Goal: Task Accomplishment & Management: Complete application form

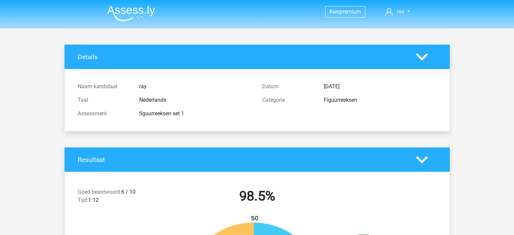
click at [154, 18] on img at bounding box center [131, 13] width 48 height 16
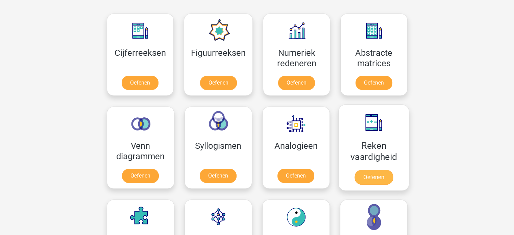
scroll to position [307, 0]
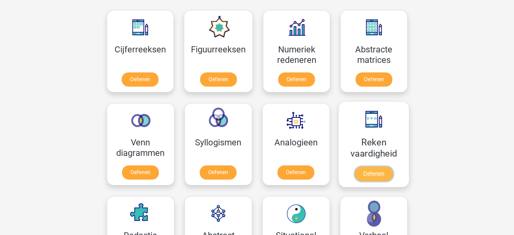
click at [366, 169] on link "Oefenen" at bounding box center [373, 173] width 39 height 15
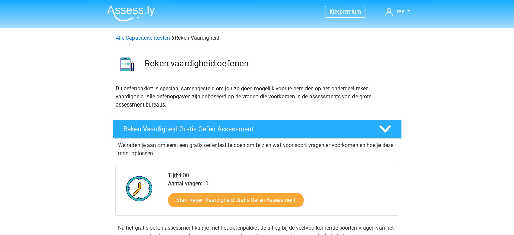
scroll to position [34, 0]
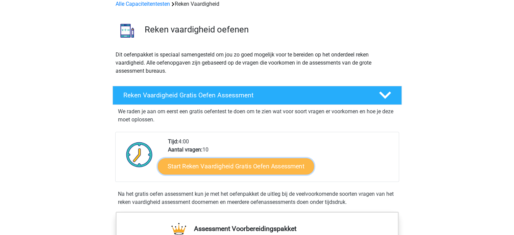
click at [264, 163] on link "Start Reken Vaardigheid Gratis Oefen Assessment" at bounding box center [236, 166] width 156 height 16
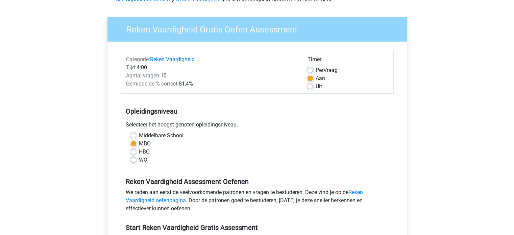
scroll to position [135, 0]
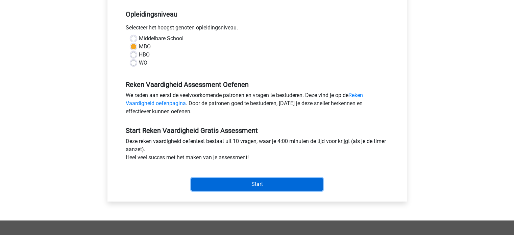
click at [258, 183] on input "Start" at bounding box center [257, 184] width 132 height 13
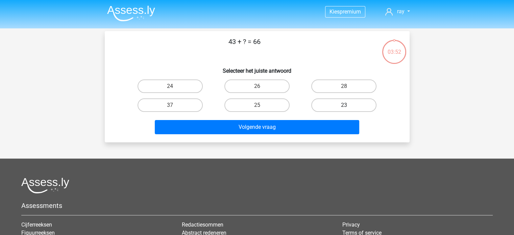
click at [340, 107] on label "23" at bounding box center [343, 105] width 65 height 14
click at [344, 107] on input "23" at bounding box center [346, 107] width 4 height 4
radio input "true"
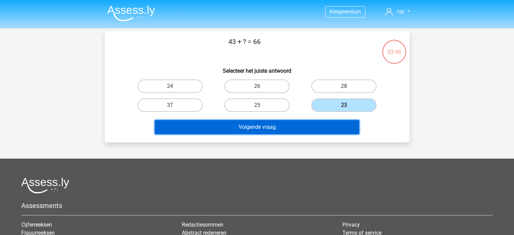
click at [297, 124] on button "Volgende vraag" at bounding box center [257, 127] width 205 height 14
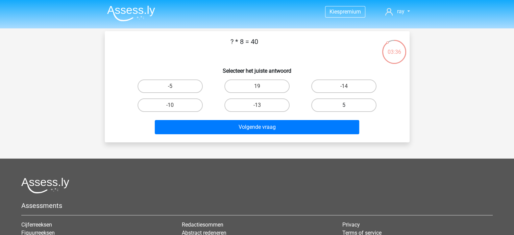
click at [334, 108] on label "5" at bounding box center [343, 105] width 65 height 14
click at [344, 108] on input "5" at bounding box center [346, 107] width 4 height 4
radio input "true"
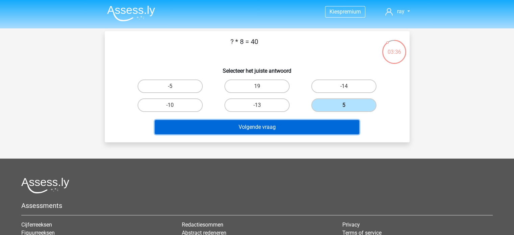
click at [314, 121] on button "Volgende vraag" at bounding box center [257, 127] width 205 height 14
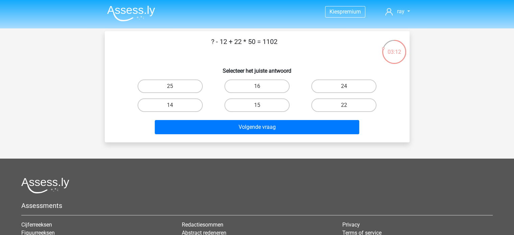
click at [260, 107] on input "15" at bounding box center [259, 107] width 4 height 4
radio input "true"
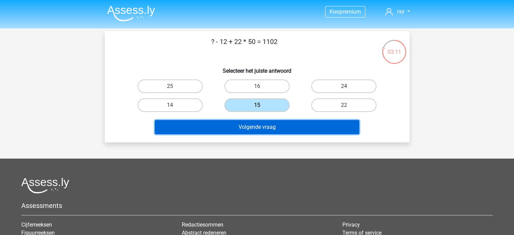
click at [272, 128] on button "Volgende vraag" at bounding box center [257, 127] width 205 height 14
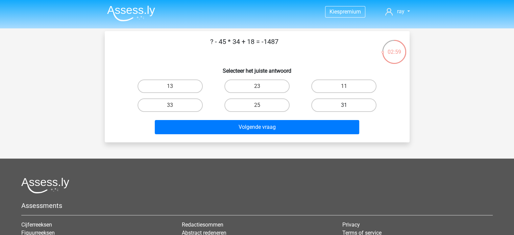
click at [325, 104] on label "31" at bounding box center [343, 105] width 65 height 14
click at [344, 105] on input "31" at bounding box center [346, 107] width 4 height 4
radio input "true"
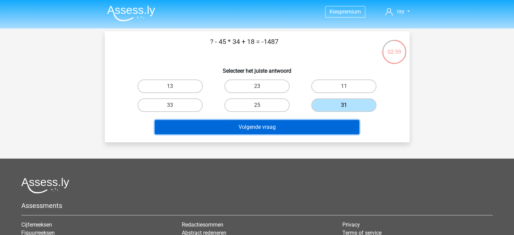
click at [291, 120] on button "Volgende vraag" at bounding box center [257, 127] width 205 height 14
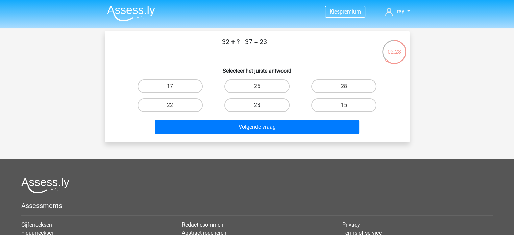
click at [250, 103] on label "23" at bounding box center [257, 105] width 65 height 14
click at [257, 105] on input "23" at bounding box center [259, 107] width 4 height 4
radio input "true"
click at [318, 86] on label "28" at bounding box center [343, 86] width 65 height 14
click at [344, 86] on input "28" at bounding box center [346, 88] width 4 height 4
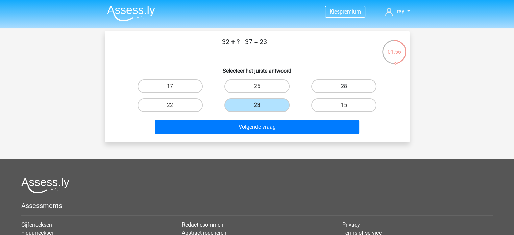
radio input "true"
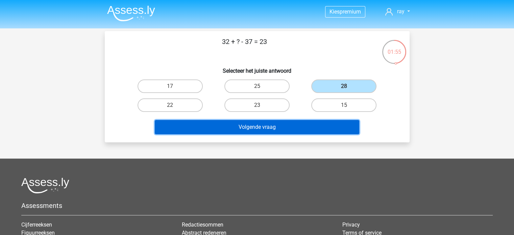
click at [295, 127] on button "Volgende vraag" at bounding box center [257, 127] width 205 height 14
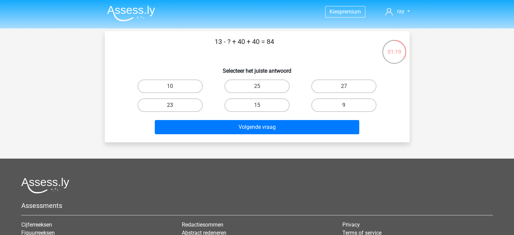
click at [180, 105] on label "23" at bounding box center [170, 105] width 65 height 14
click at [174, 105] on input "23" at bounding box center [172, 107] width 4 height 4
radio input "true"
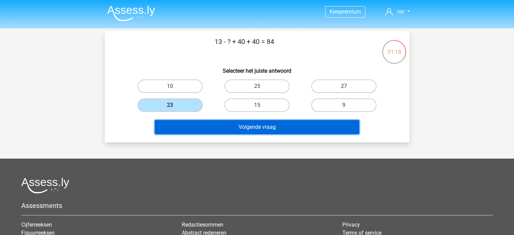
click at [261, 126] on button "Volgende vraag" at bounding box center [257, 127] width 205 height 14
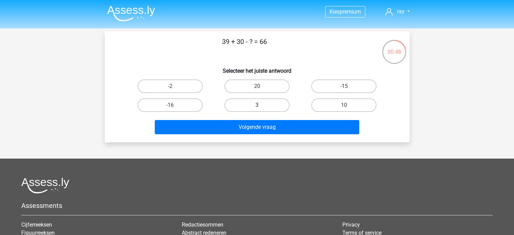
click at [261, 104] on label "3" at bounding box center [257, 105] width 65 height 14
click at [261, 105] on input "3" at bounding box center [259, 107] width 4 height 4
radio input "true"
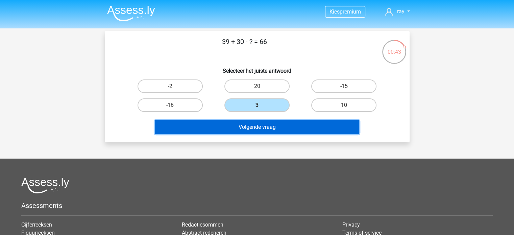
click at [271, 130] on button "Volgende vraag" at bounding box center [257, 127] width 205 height 14
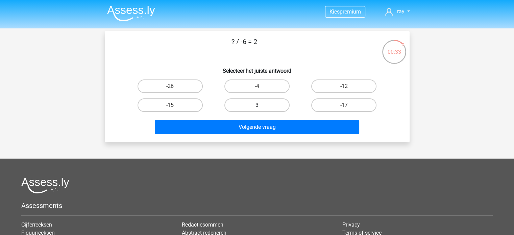
click at [273, 102] on label "3" at bounding box center [257, 105] width 65 height 14
click at [261, 105] on input "3" at bounding box center [259, 107] width 4 height 4
radio input "true"
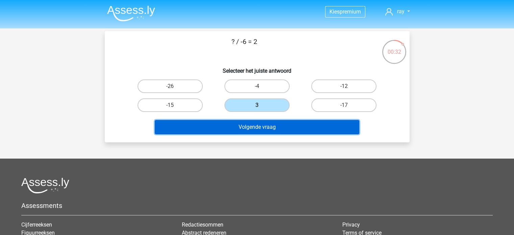
click at [277, 128] on button "Volgende vraag" at bounding box center [257, 127] width 205 height 14
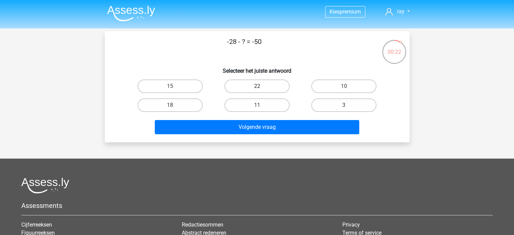
click at [269, 88] on label "22" at bounding box center [257, 86] width 65 height 14
click at [261, 88] on input "22" at bounding box center [259, 88] width 4 height 4
radio input "true"
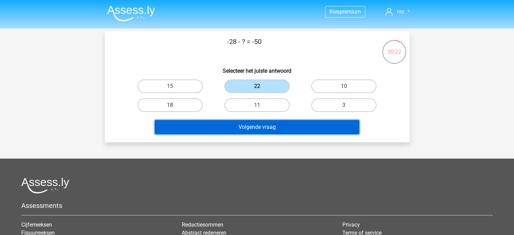
click at [276, 127] on button "Volgende vraag" at bounding box center [257, 127] width 205 height 14
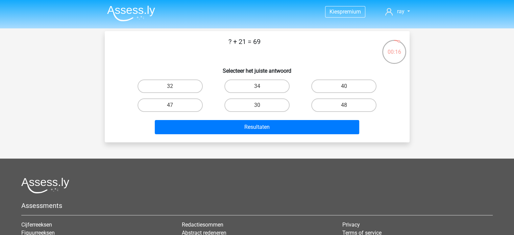
click at [172, 105] on input "47" at bounding box center [172, 107] width 4 height 4
radio input "true"
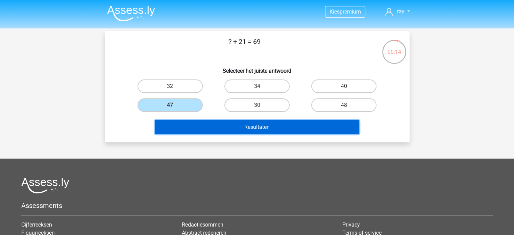
click at [261, 125] on button "Resultaten" at bounding box center [257, 127] width 205 height 14
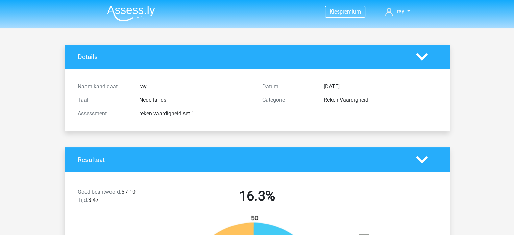
click at [140, 15] on img at bounding box center [131, 13] width 48 height 16
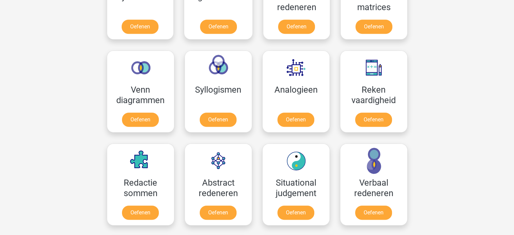
scroll to position [372, 0]
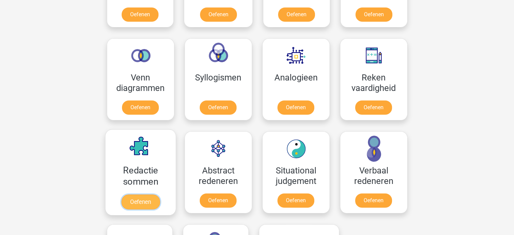
click at [141, 194] on link "Oefenen" at bounding box center [140, 201] width 39 height 15
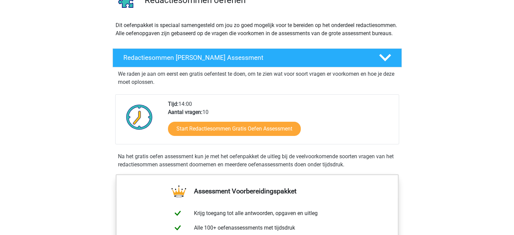
scroll to position [68, 0]
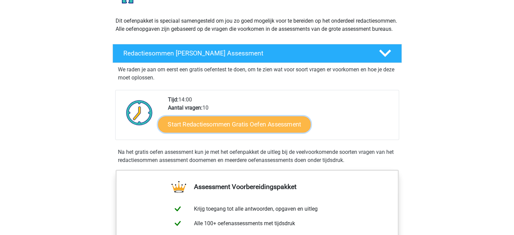
click at [255, 132] on link "Start Redactiesommen Gratis Oefen Assessment" at bounding box center [234, 124] width 153 height 16
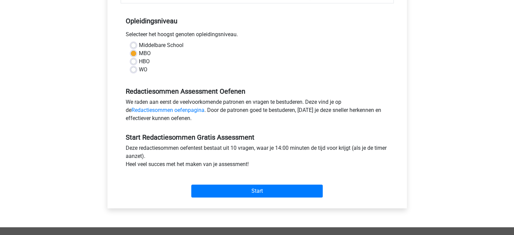
scroll to position [135, 0]
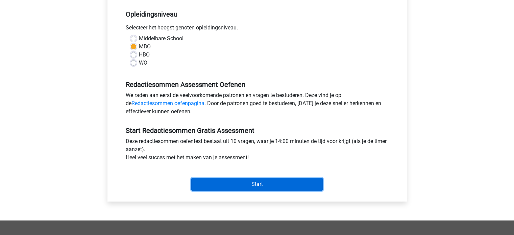
click at [258, 183] on input "Start" at bounding box center [257, 184] width 132 height 13
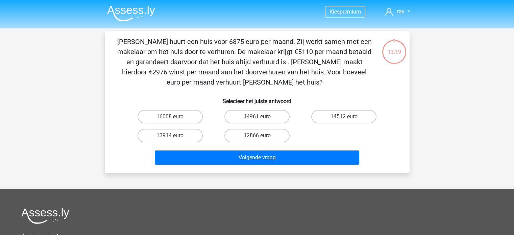
click at [259, 136] on input "12866 euro" at bounding box center [259, 138] width 4 height 4
radio input "true"
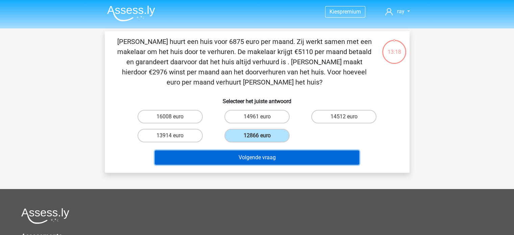
click at [260, 155] on button "Volgende vraag" at bounding box center [257, 157] width 205 height 14
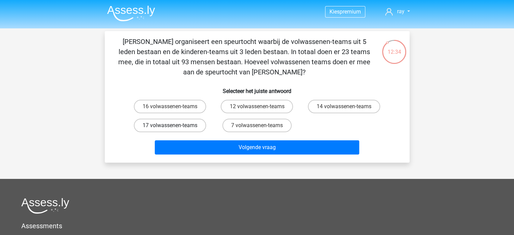
click at [195, 128] on label "17 volwassenen-teams" at bounding box center [170, 126] width 72 height 14
click at [174, 128] on input "17 volwassenen-teams" at bounding box center [172, 127] width 4 height 4
radio input "true"
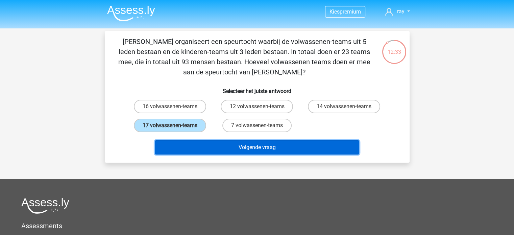
click at [237, 151] on button "Volgende vraag" at bounding box center [257, 147] width 205 height 14
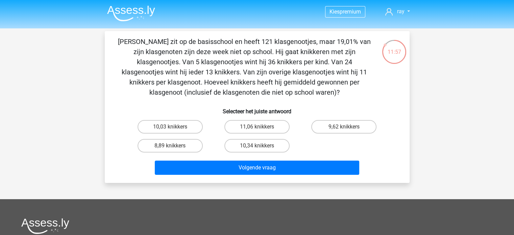
click at [272, 134] on div "11,06 knikkers" at bounding box center [257, 126] width 87 height 19
click at [272, 132] on label "11,06 knikkers" at bounding box center [257, 127] width 65 height 14
click at [261, 131] on input "11,06 knikkers" at bounding box center [259, 129] width 4 height 4
radio input "true"
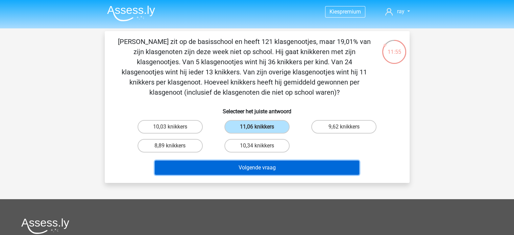
click at [286, 170] on button "Volgende vraag" at bounding box center [257, 168] width 205 height 14
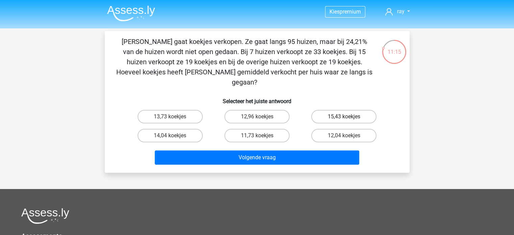
click at [320, 110] on label "15,43 koekjes" at bounding box center [343, 117] width 65 height 14
click at [344, 117] on input "15,43 koekjes" at bounding box center [346, 119] width 4 height 4
radio input "true"
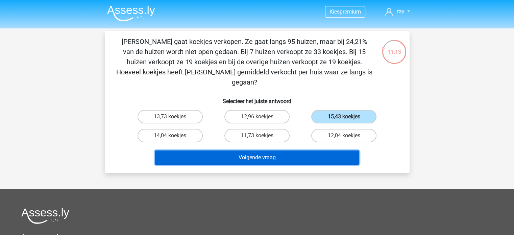
click at [304, 150] on button "Volgende vraag" at bounding box center [257, 157] width 205 height 14
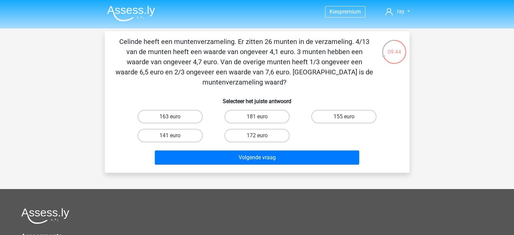
drag, startPoint x: 187, startPoint y: 123, endPoint x: 437, endPoint y: 108, distance: 250.0
click at [437, 108] on div "Kies premium ray raylenmargaritha@gmail.com" at bounding box center [257, 184] width 514 height 368
click at [262, 133] on label "172 euro" at bounding box center [257, 136] width 65 height 14
click at [261, 136] on input "172 euro" at bounding box center [259, 138] width 4 height 4
radio input "true"
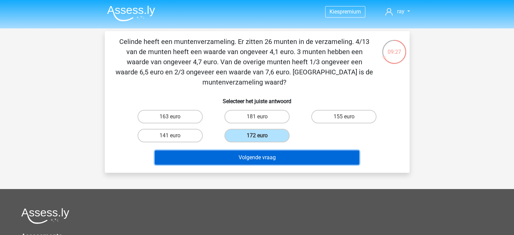
click at [269, 151] on button "Volgende vraag" at bounding box center [257, 157] width 205 height 14
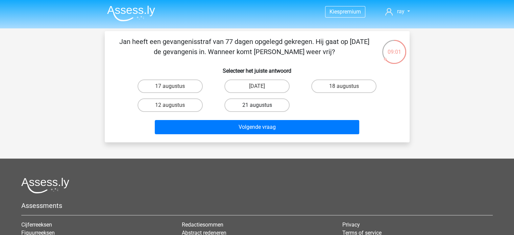
click at [280, 104] on label "21 augustus" at bounding box center [257, 105] width 65 height 14
click at [261, 105] on input "21 augustus" at bounding box center [259, 107] width 4 height 4
radio input "true"
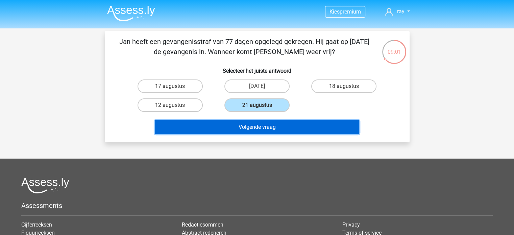
click at [295, 128] on button "Volgende vraag" at bounding box center [257, 127] width 205 height 14
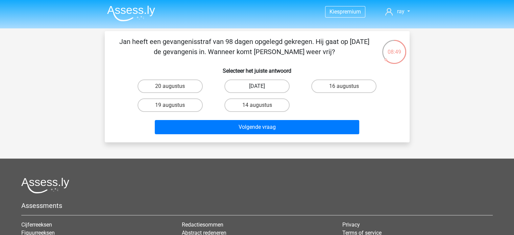
click at [242, 86] on label "22 augustus" at bounding box center [257, 86] width 65 height 14
click at [257, 86] on input "22 augustus" at bounding box center [259, 88] width 4 height 4
radio input "true"
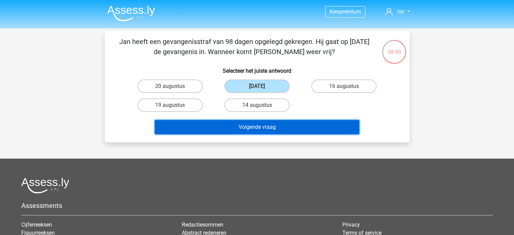
click at [261, 127] on button "Volgende vraag" at bounding box center [257, 127] width 205 height 14
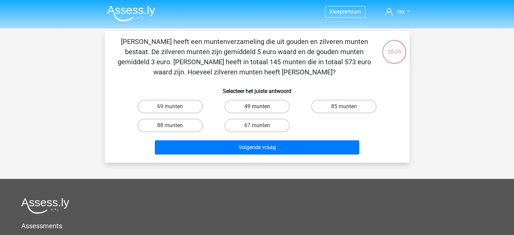
click at [253, 108] on label "49 munten" at bounding box center [257, 107] width 65 height 14
click at [257, 108] on input "49 munten" at bounding box center [259, 109] width 4 height 4
radio input "true"
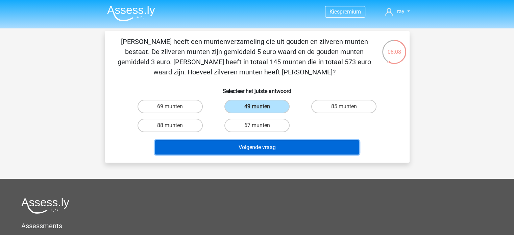
click at [259, 145] on button "Volgende vraag" at bounding box center [257, 147] width 205 height 14
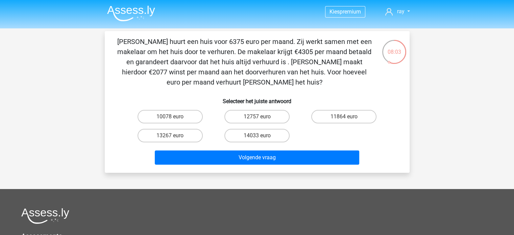
click at [345, 117] on input "11864 euro" at bounding box center [346, 119] width 4 height 4
radio input "true"
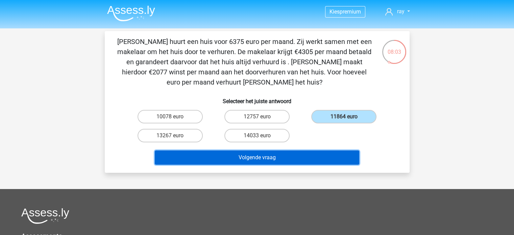
click at [300, 150] on button "Volgende vraag" at bounding box center [257, 157] width 205 height 14
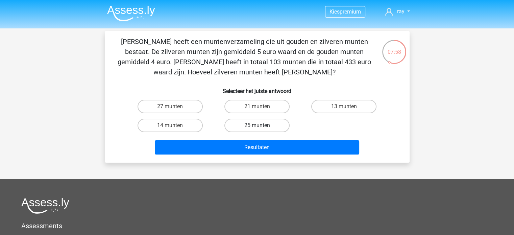
click at [256, 126] on label "25 munten" at bounding box center [257, 126] width 65 height 14
click at [257, 126] on input "25 munten" at bounding box center [259, 127] width 4 height 4
radio input "true"
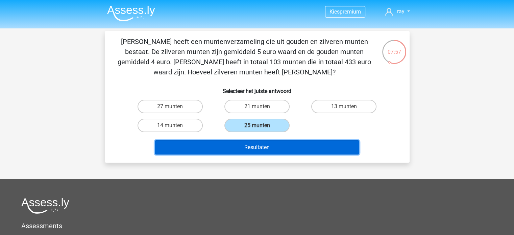
click at [255, 143] on button "Resultaten" at bounding box center [257, 147] width 205 height 14
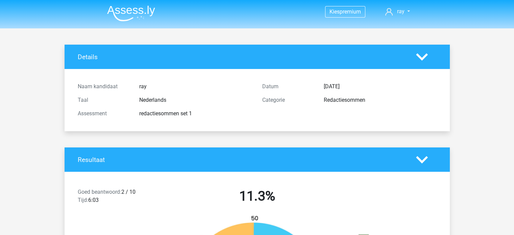
click at [137, 11] on img at bounding box center [131, 13] width 48 height 16
